Goal: Task Accomplishment & Management: Manage account settings

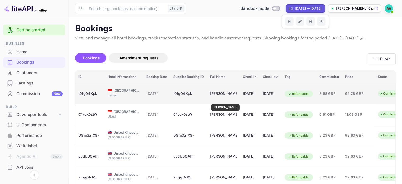
click at [221, 98] on div "Albin Lippe" at bounding box center [223, 93] width 26 height 8
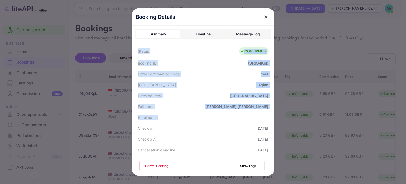
drag, startPoint x: 136, startPoint y: 47, endPoint x: 245, endPoint y: 117, distance: 129.0
click at [245, 117] on div "Status CONFIRMED Booking ID t0fgO4Kpk Hotel confirmation code test Hotel city L…" at bounding box center [203, 178] width 136 height 267
click at [223, 114] on div "Hotel name" at bounding box center [203, 117] width 136 height 11
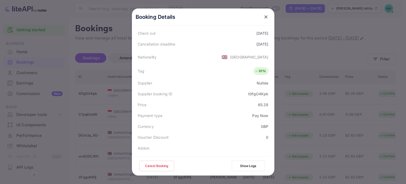
scroll to position [157, 0]
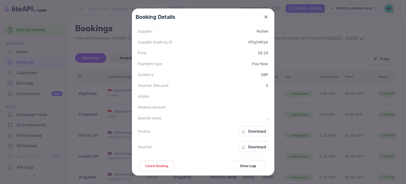
click at [250, 126] on div "Download" at bounding box center [253, 131] width 30 height 10
click at [99, 94] on div at bounding box center [203, 92] width 406 height 184
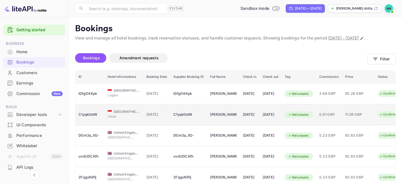
click at [371, 117] on span "11.09 GBP" at bounding box center [358, 114] width 26 height 6
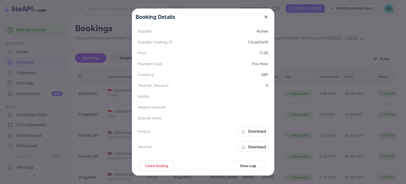
click at [254, 131] on div "Download" at bounding box center [257, 131] width 18 height 6
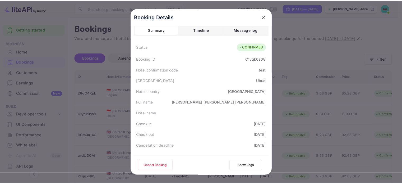
scroll to position [0, 0]
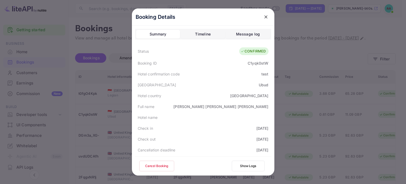
click at [305, 63] on div at bounding box center [203, 92] width 406 height 184
